Goal: Navigation & Orientation: Find specific page/section

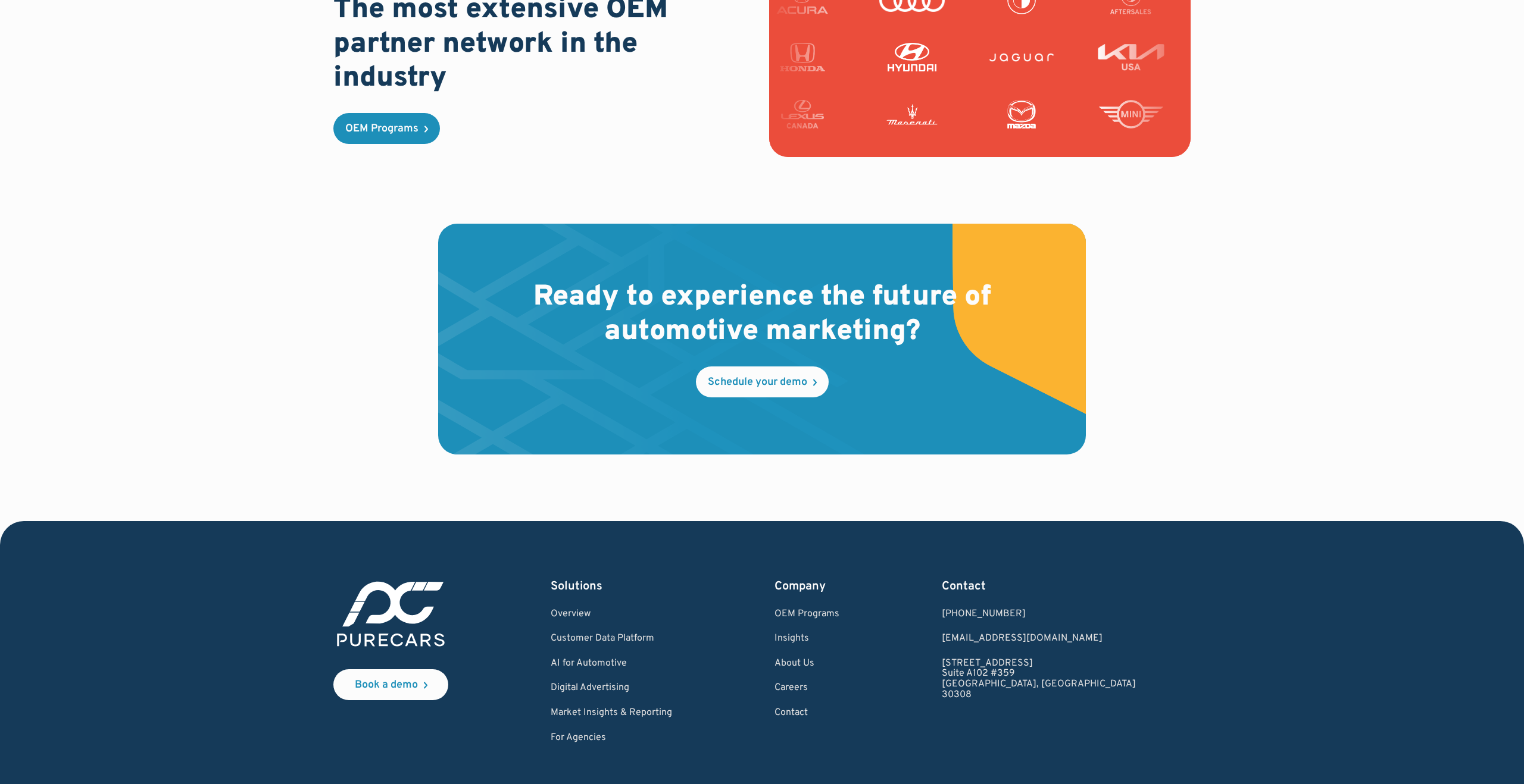
scroll to position [3375, 0]
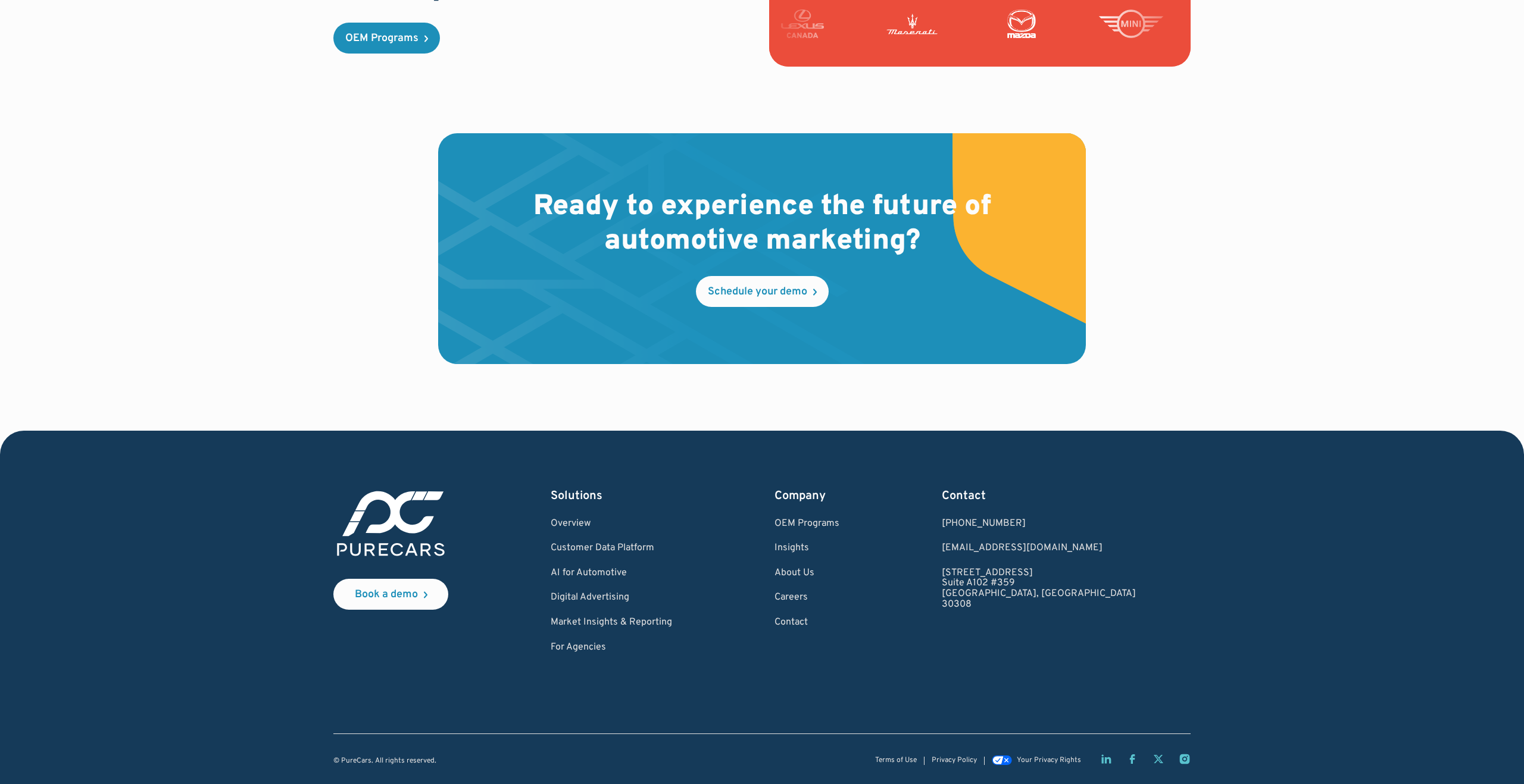
click at [1109, 763] on icon "LinkedIn page" at bounding box center [1106, 760] width 9 height 9
click at [629, 550] on link "Customer Data Platform" at bounding box center [611, 548] width 122 height 11
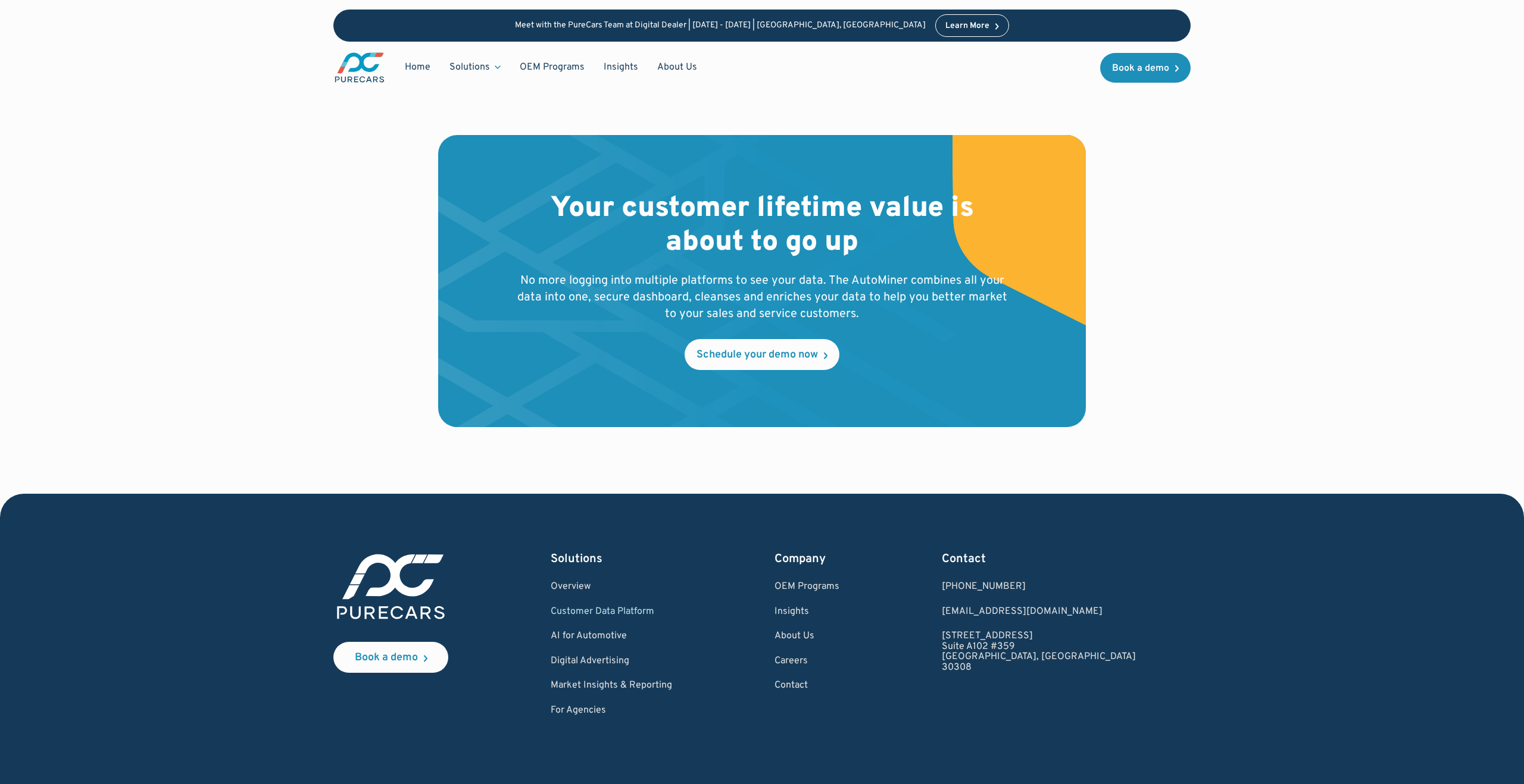
scroll to position [3860, 0]
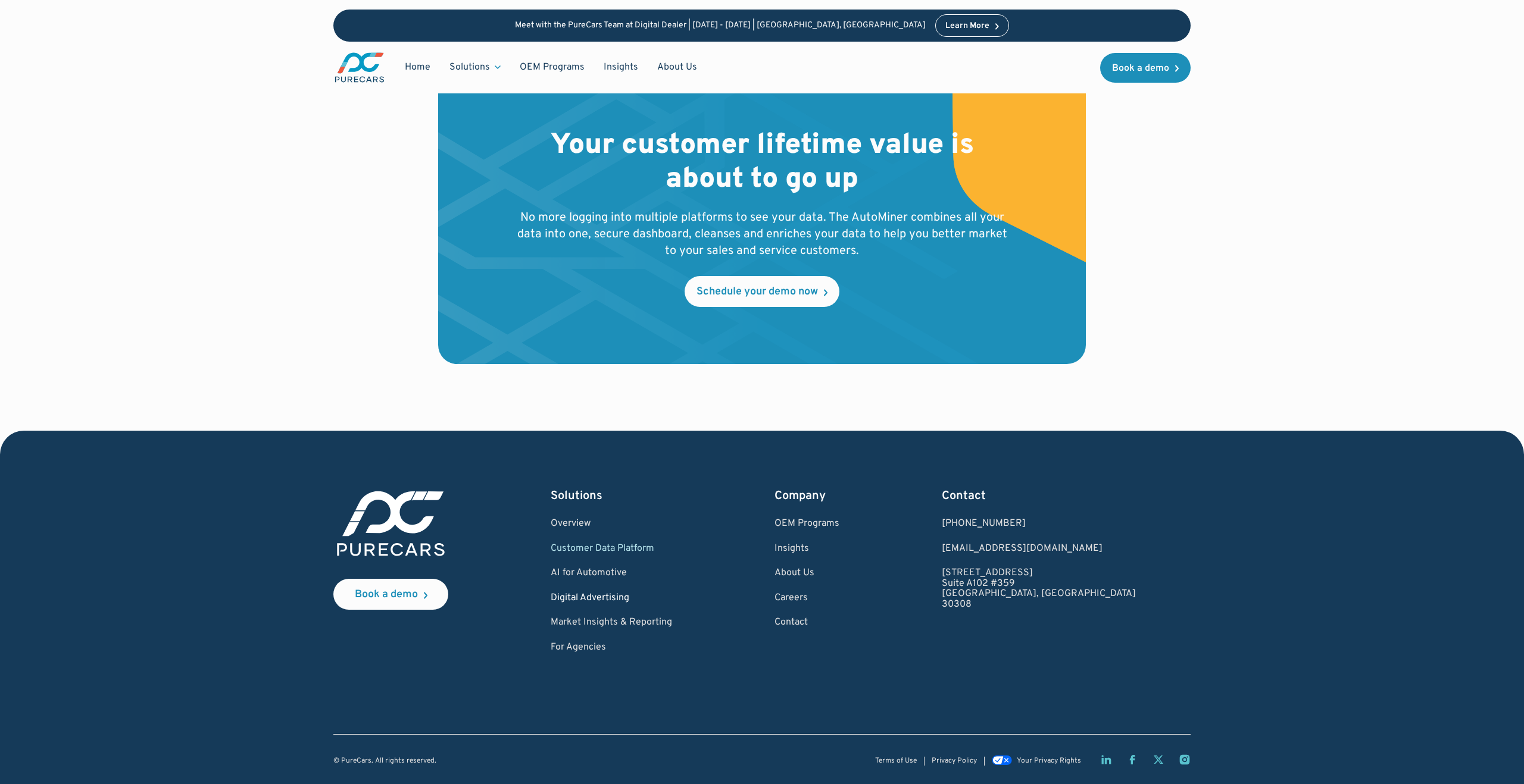
click at [643, 597] on link "Digital Advertising" at bounding box center [611, 599] width 122 height 11
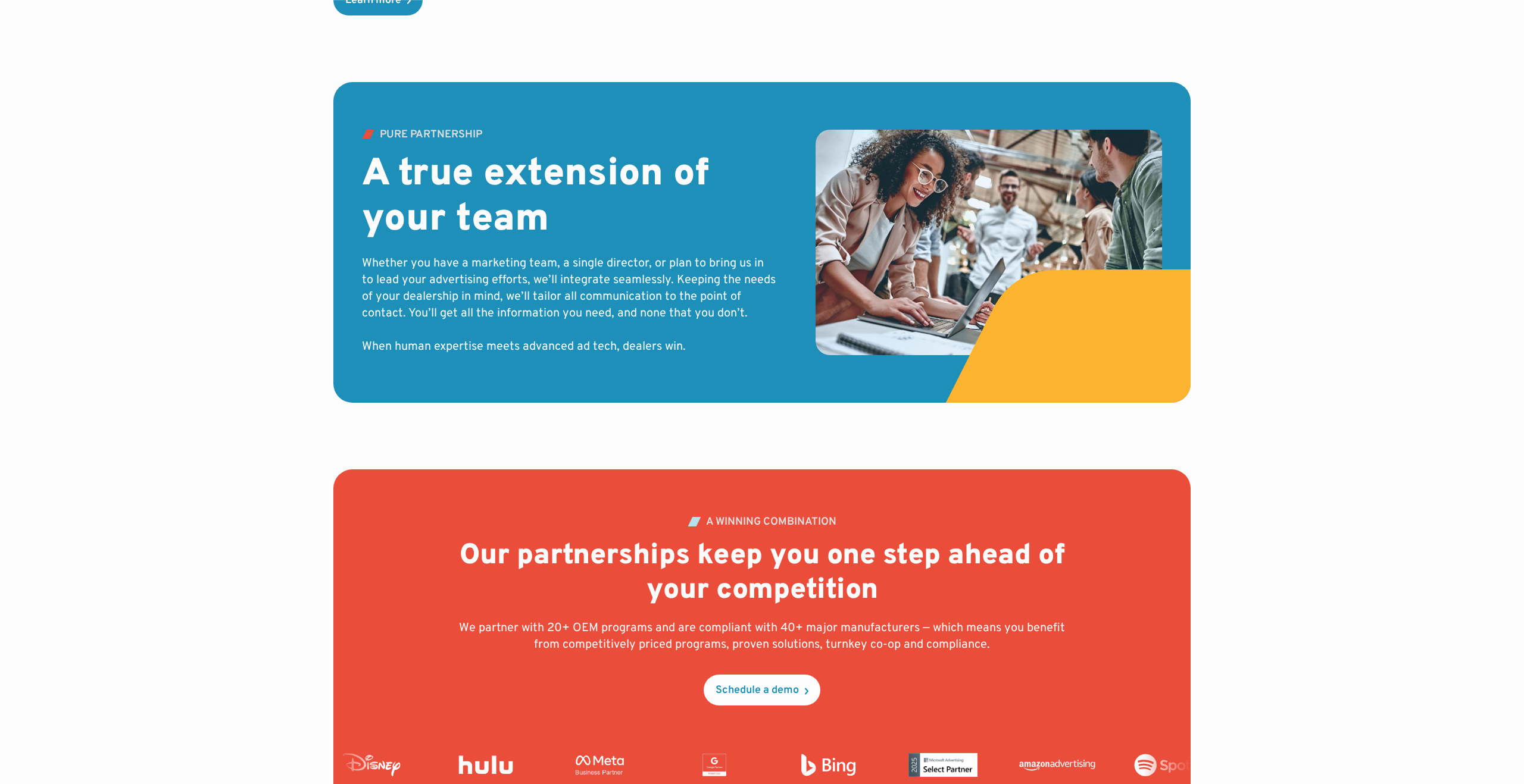
scroll to position [3816, 0]
